Goal: Navigation & Orientation: Find specific page/section

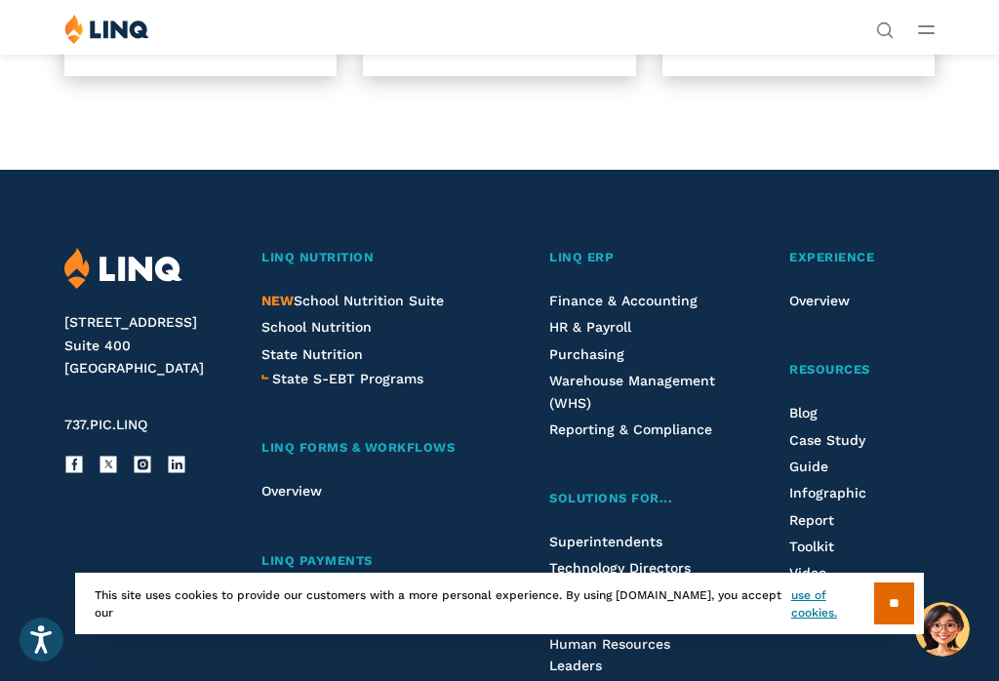
scroll to position [1794, 0]
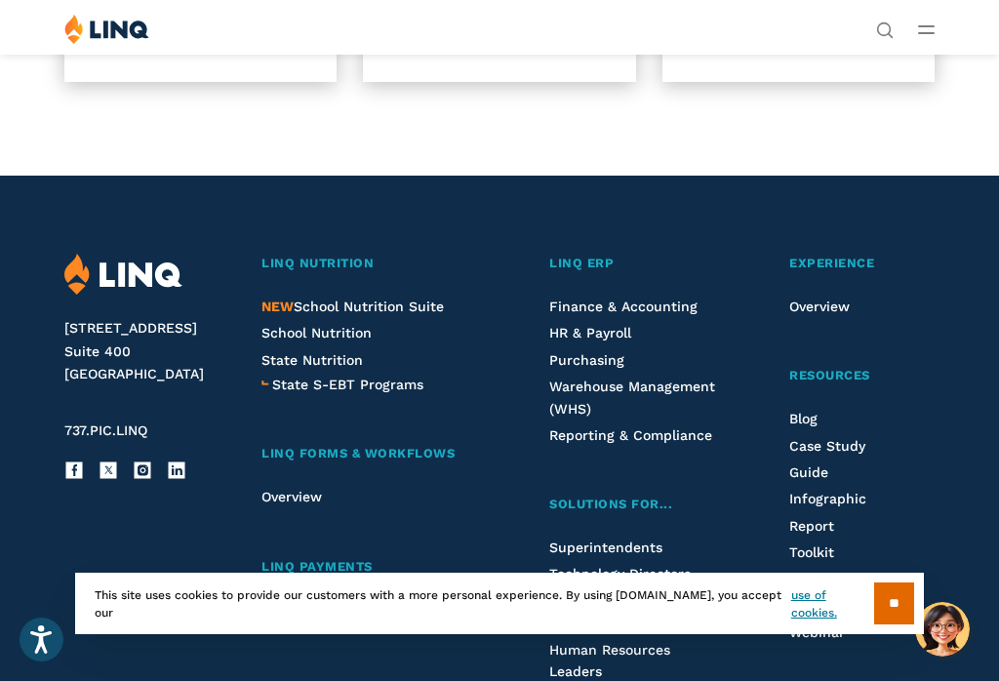
click at [408, 300] on span "NEW School Nutrition Suite" at bounding box center [352, 307] width 182 height 16
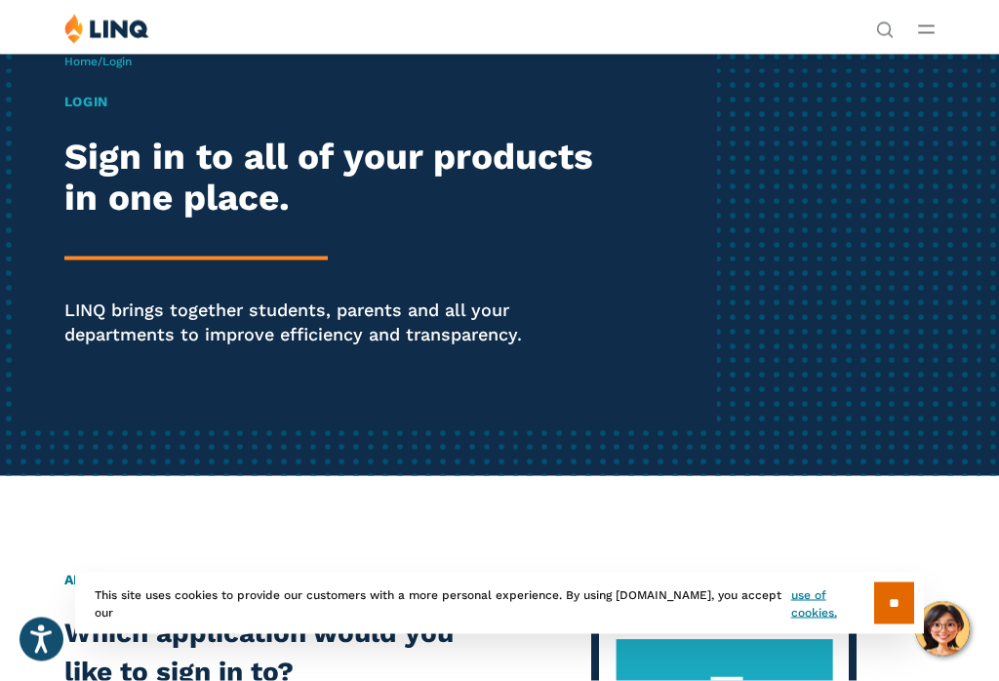
scroll to position [0, 0]
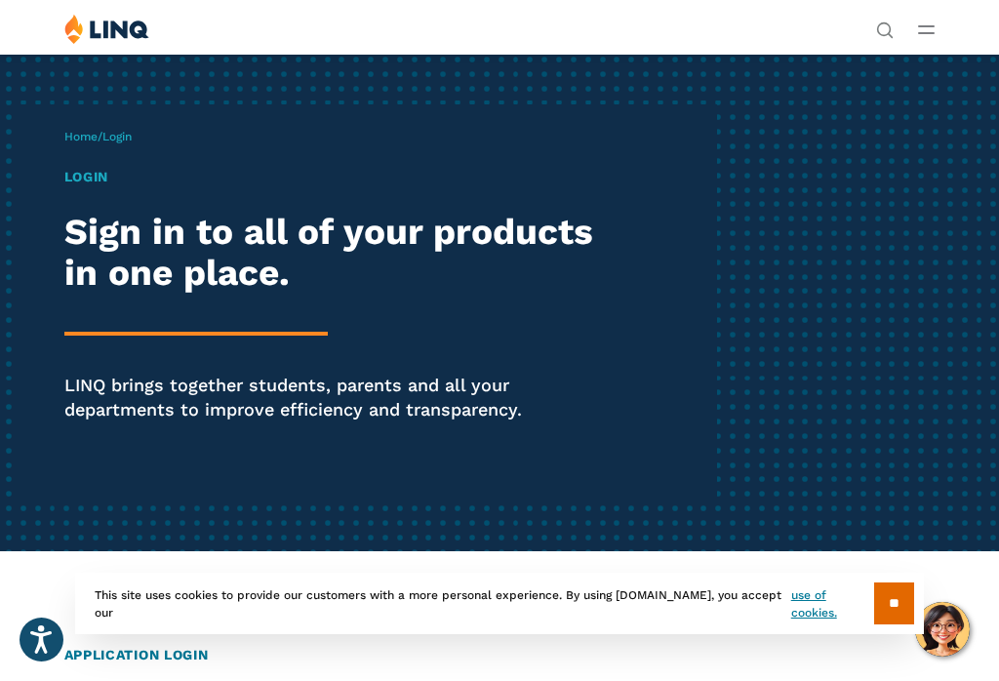
click at [100, 175] on h1 "Login" at bounding box center [338, 177] width 549 height 20
click at [76, 182] on h1 "Login" at bounding box center [338, 177] width 549 height 20
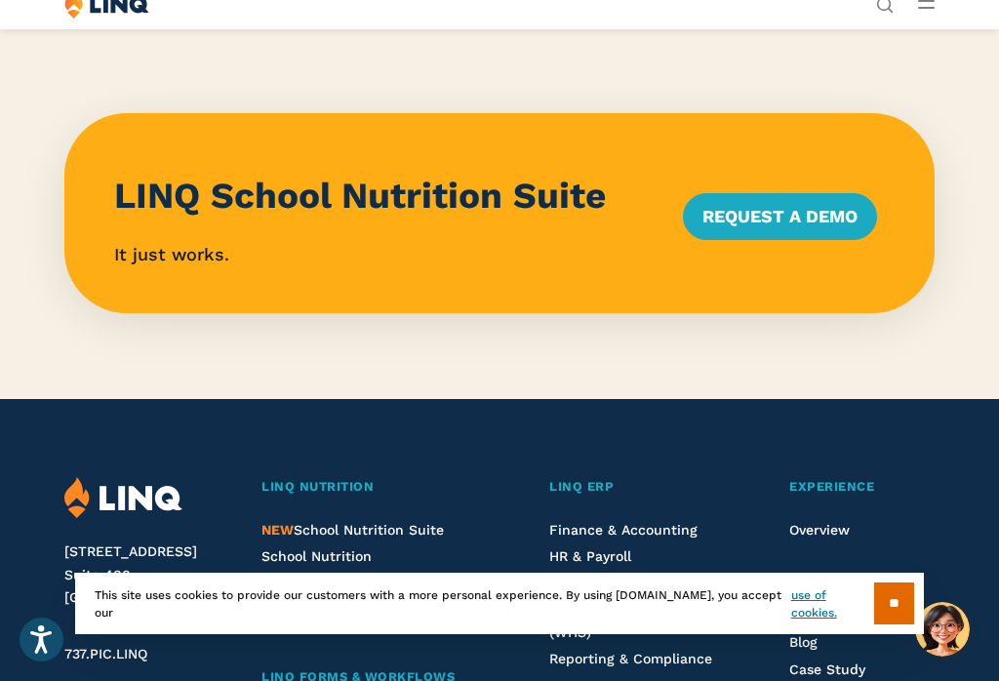
scroll to position [1791, 0]
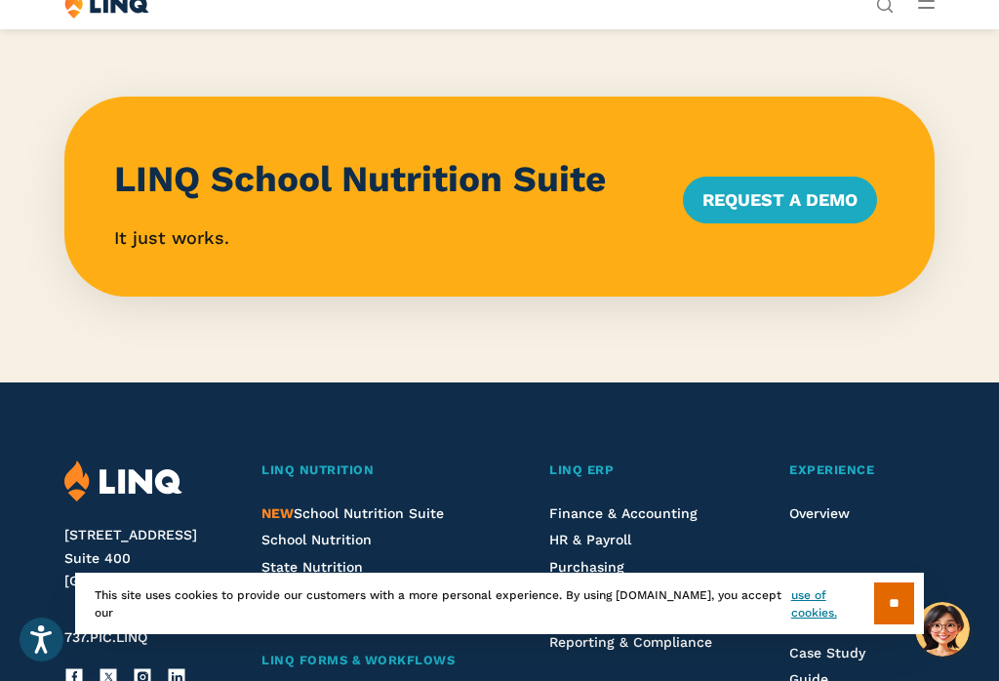
click at [879, 593] on link "Resources" at bounding box center [861, 583] width 145 height 20
click at [891, 599] on input "**" at bounding box center [894, 603] width 40 height 42
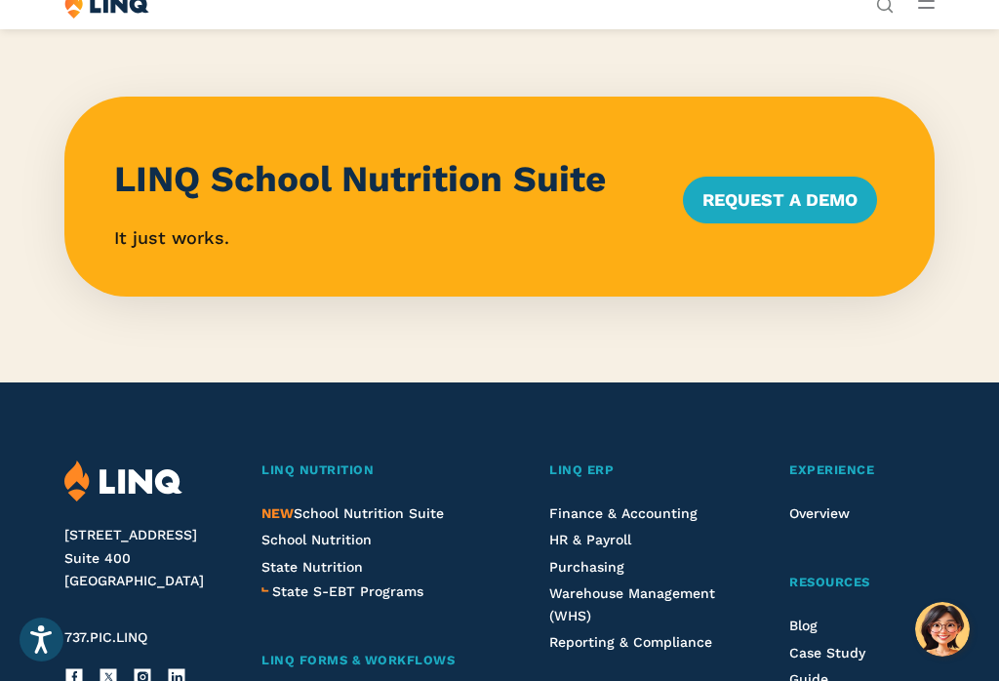
scroll to position [0, 0]
